Goal: Task Accomplishment & Management: Complete application form

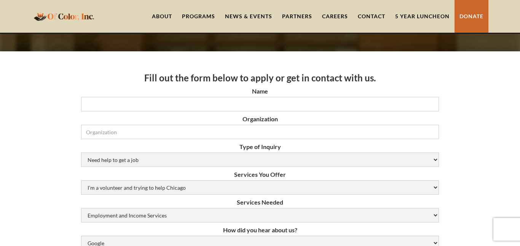
scroll to position [67, 0]
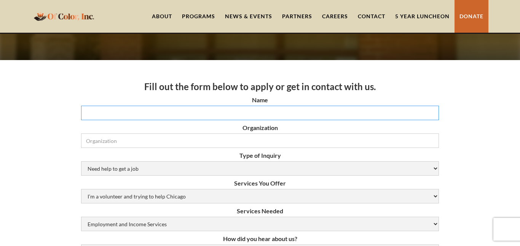
click at [228, 112] on input "Name" at bounding box center [260, 113] width 358 height 14
type input "[PERSON_NAME]"
type input "[EMAIL_ADDRESS][DOMAIN_NAME]"
type input "2199550092"
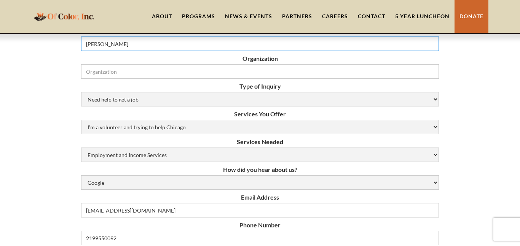
scroll to position [127, 0]
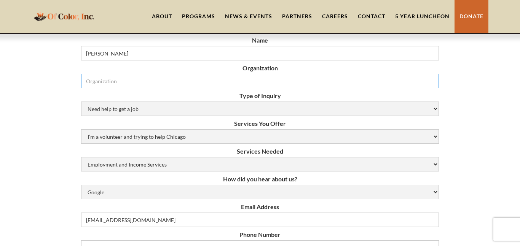
click at [259, 85] on input "Organization" at bounding box center [260, 81] width 358 height 14
type input "CGLA"
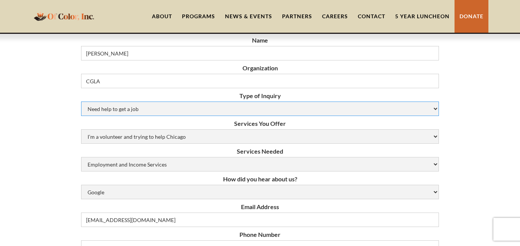
click at [437, 110] on select "Need help to get a job [DEMOGRAPHIC_DATA] or Donation Partnership Other" at bounding box center [260, 109] width 358 height 14
select select "Partnership"
click at [81, 102] on select "Need help to get a job [DEMOGRAPHIC_DATA] or Donation Partnership Other" at bounding box center [260, 109] width 358 height 14
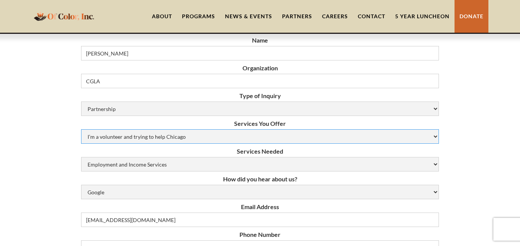
click at [434, 135] on select "I’m a volunteer and trying to help Chicago Resume Help Mock Interviewing Mentor…" at bounding box center [260, 136] width 358 height 14
click at [81, 129] on select "I’m a volunteer and trying to help Chicago Resume Help Mock Interviewing Mentor…" at bounding box center [260, 136] width 358 height 14
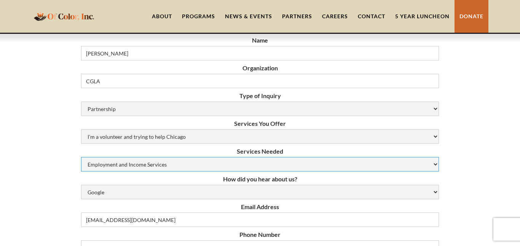
click at [434, 163] on select "Employment and Income Services Flexible Housing Pool Services HUD Housing Servi…" at bounding box center [260, 164] width 358 height 14
select select "Flexible Housing Pool Services"
click at [81, 157] on select "Employment and Income Services Flexible Housing Pool Services HUD Housing Servi…" at bounding box center [260, 164] width 358 height 14
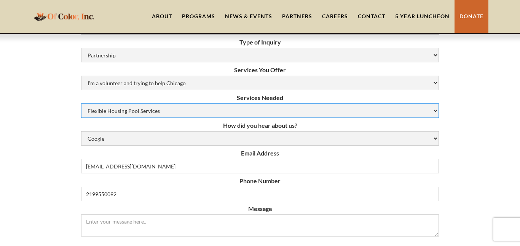
scroll to position [189, 0]
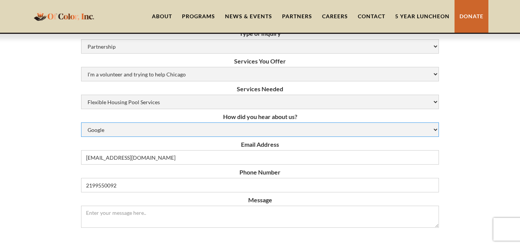
click at [438, 127] on select "Google Social Media Word of Mouth Other" at bounding box center [260, 130] width 358 height 14
select select "word-of-mouth"
click at [81, 123] on select "Google Social Media Word of Mouth Other" at bounding box center [260, 130] width 358 height 14
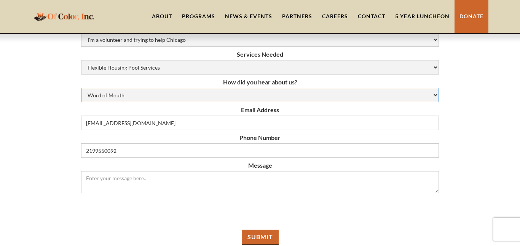
scroll to position [233, 0]
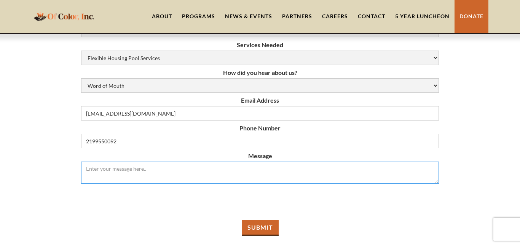
click at [209, 169] on textarea "Message" at bounding box center [260, 173] width 358 height 22
paste textarea "Lore Ip Dolor, Sit., Ametconse. A elit sedd eiusmod tempo inc utl et dolor magn…"
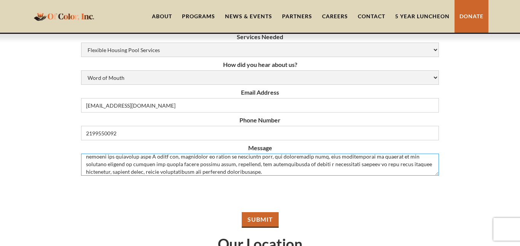
scroll to position [51, 0]
click at [261, 165] on textarea "Message" at bounding box center [260, 165] width 358 height 22
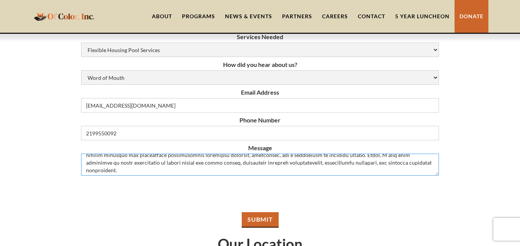
click at [378, 166] on textarea "Message" at bounding box center [260, 165] width 358 height 22
click at [373, 167] on textarea "Message" at bounding box center [260, 165] width 358 height 22
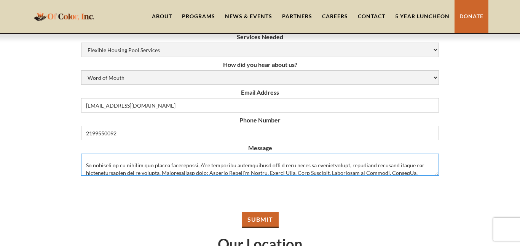
scroll to position [139, 0]
click at [267, 158] on textarea "Message" at bounding box center [260, 165] width 358 height 22
click at [417, 164] on textarea "Message" at bounding box center [260, 165] width 358 height 22
click at [420, 158] on textarea "Message" at bounding box center [260, 165] width 358 height 22
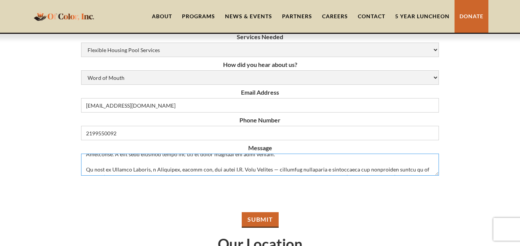
scroll to position [27, 0]
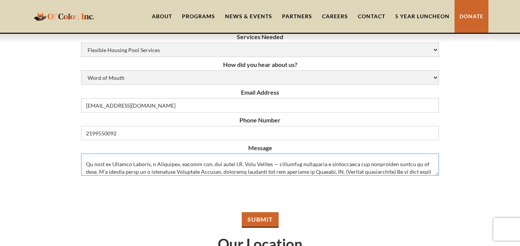
drag, startPoint x: 218, startPoint y: 166, endPoint x: 231, endPoint y: 166, distance: 12.9
click at [231, 166] on textarea "Message" at bounding box center [260, 165] width 358 height 22
click at [171, 165] on textarea "Message" at bounding box center [260, 165] width 358 height 22
drag, startPoint x: 171, startPoint y: 165, endPoint x: 189, endPoint y: 165, distance: 17.5
click at [189, 165] on textarea "Message" at bounding box center [260, 165] width 358 height 22
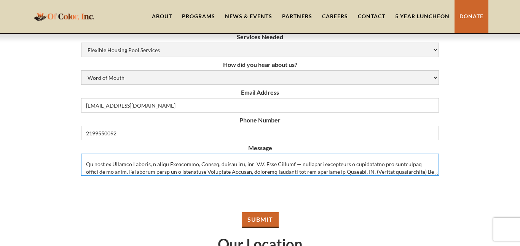
click at [212, 164] on textarea "Message" at bounding box center [260, 165] width 358 height 22
click at [172, 164] on textarea "Message" at bounding box center [260, 165] width 358 height 22
click at [160, 162] on textarea "Message" at bounding box center [260, 165] width 358 height 22
click at [199, 166] on textarea "Message" at bounding box center [260, 165] width 358 height 22
click at [215, 166] on textarea "Message" at bounding box center [260, 165] width 358 height 22
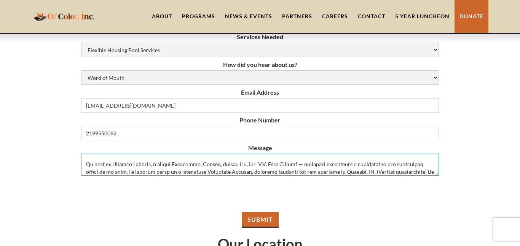
click at [215, 166] on textarea "Message" at bounding box center [260, 165] width 358 height 22
click at [269, 165] on textarea "Message" at bounding box center [260, 165] width 358 height 22
click at [269, 166] on textarea "Message" at bounding box center [260, 165] width 358 height 22
click at [199, 164] on textarea "Message" at bounding box center [260, 165] width 358 height 22
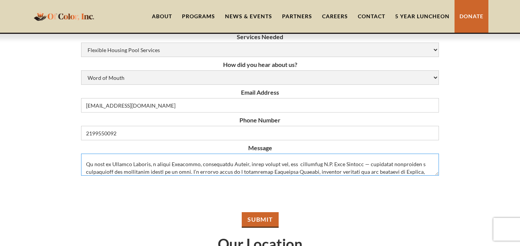
click at [230, 166] on textarea "Message" at bounding box center [260, 165] width 358 height 22
click at [218, 166] on textarea "Message" at bounding box center [260, 165] width 358 height 22
click at [220, 167] on textarea "Message" at bounding box center [260, 165] width 358 height 22
click at [284, 164] on textarea "Message" at bounding box center [260, 165] width 358 height 22
click at [228, 165] on textarea "Message" at bounding box center [260, 165] width 358 height 22
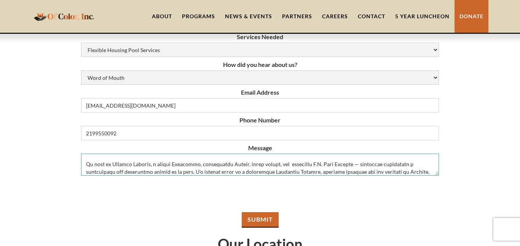
click at [311, 164] on textarea "Message" at bounding box center [260, 165] width 358 height 22
click at [343, 171] on textarea "Message" at bounding box center [260, 165] width 358 height 22
click at [227, 165] on textarea "Message" at bounding box center [260, 165] width 358 height 22
click at [228, 163] on textarea "Message" at bounding box center [260, 165] width 358 height 22
click at [222, 167] on textarea "Message" at bounding box center [260, 165] width 358 height 22
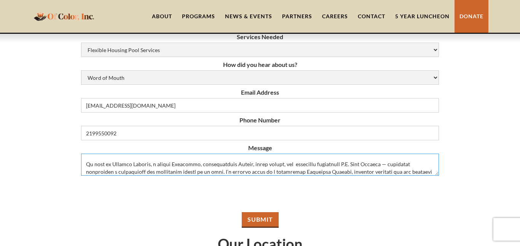
click at [485, 101] on div "Fill out the form below to apply or get in contact with us. Name [PERSON_NAME] …" at bounding box center [260, 171] width 520 height 570
click at [210, 164] on textarea "Message" at bounding box center [260, 165] width 358 height 22
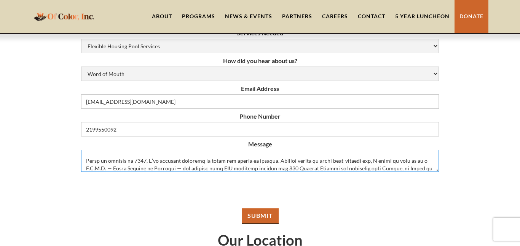
scroll to position [111, 0]
click at [371, 161] on textarea "Message" at bounding box center [260, 161] width 358 height 22
click at [384, 156] on textarea "Message" at bounding box center [260, 161] width 358 height 22
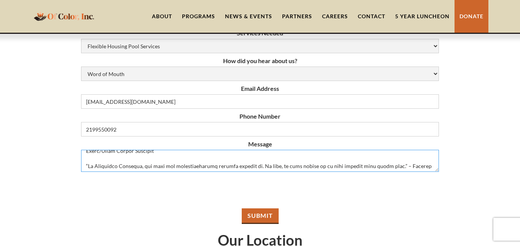
scroll to position [258, 0]
type textarea "Lore Ip Dolor, Sit., Ametconse. A elit sedd eiusmod tempo inc utl et dolor magn…"
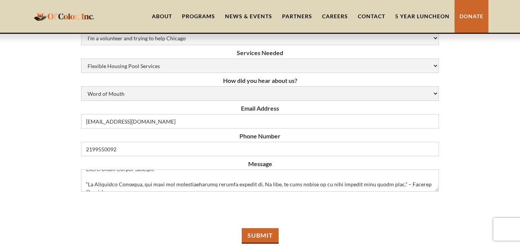
scroll to position [314, 0]
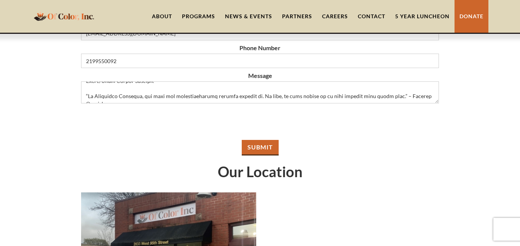
click at [265, 147] on input "Submit" at bounding box center [260, 148] width 37 height 16
type input "Please wait..."
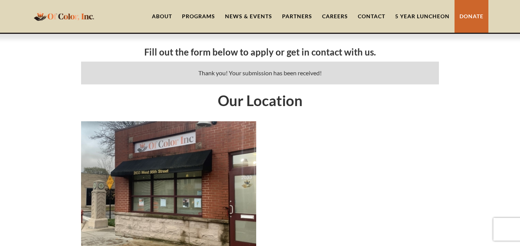
scroll to position [156, 0]
